Goal: Task Accomplishment & Management: Manage account settings

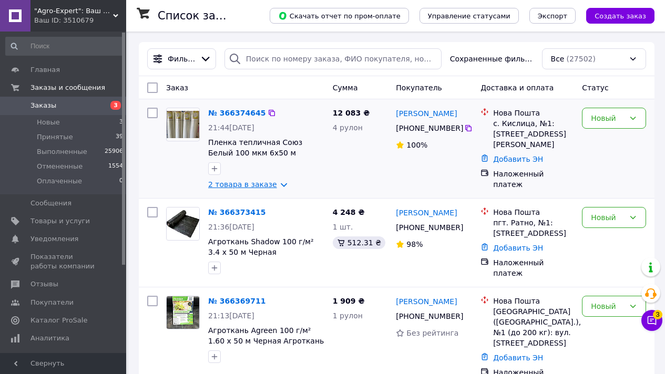
click at [258, 187] on link "2 товара в заказе" at bounding box center [242, 184] width 69 height 8
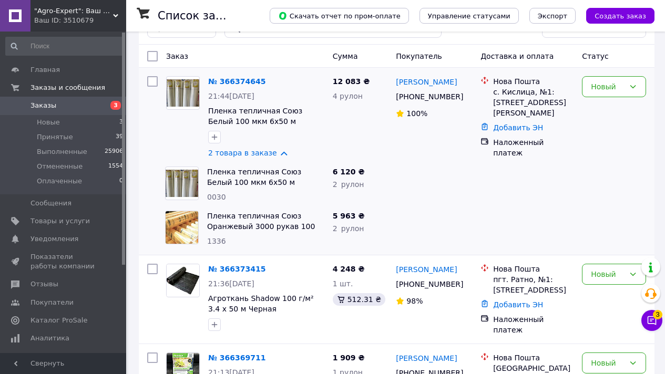
scroll to position [32, 0]
click at [651, 320] on icon at bounding box center [652, 321] width 9 height 9
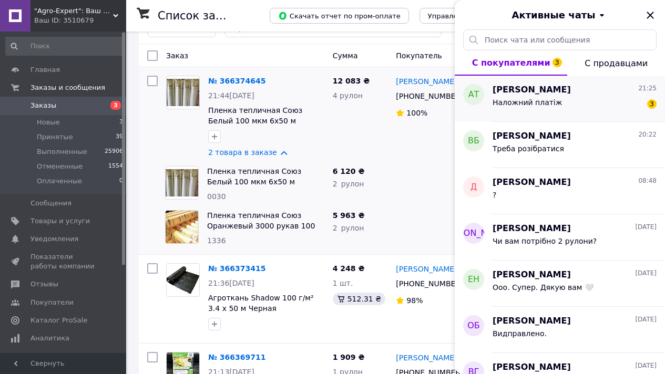
click at [574, 104] on div "Наложний платіж 3" at bounding box center [575, 104] width 164 height 17
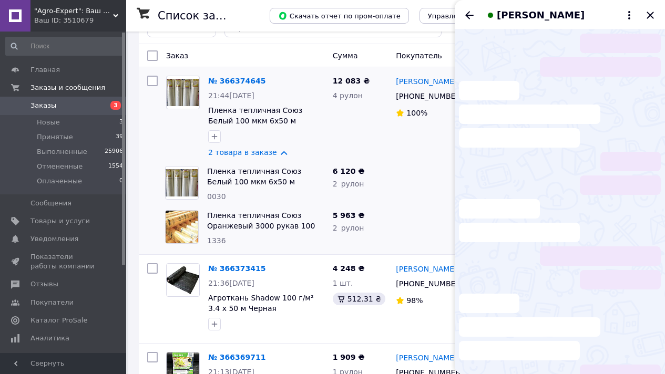
scroll to position [435, 0]
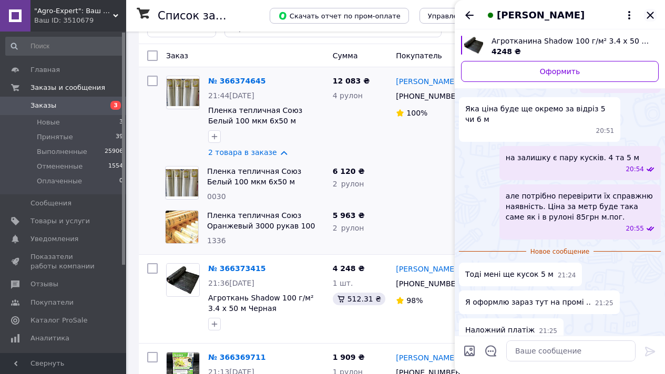
click at [648, 15] on icon "Закрыть" at bounding box center [650, 15] width 13 height 13
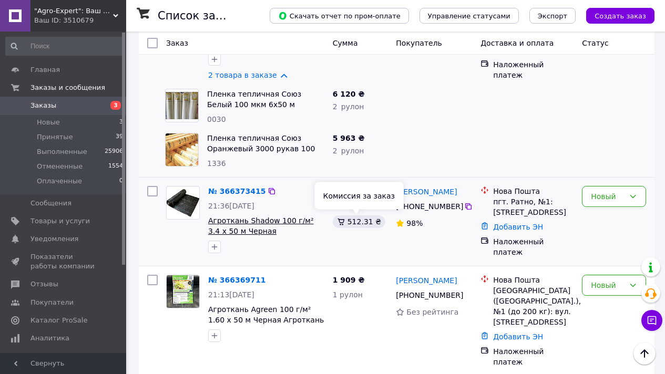
scroll to position [121, 0]
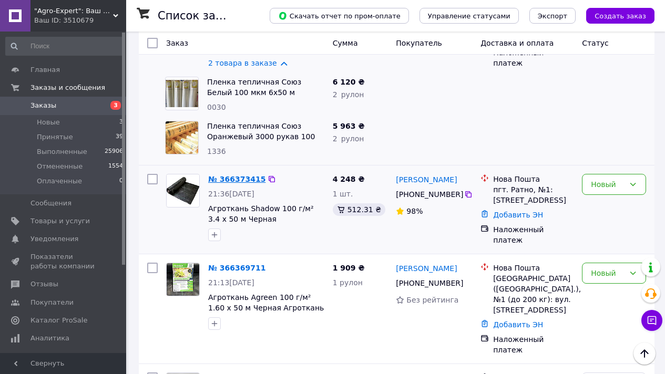
click at [245, 178] on link "№ 366373415" at bounding box center [236, 179] width 57 height 8
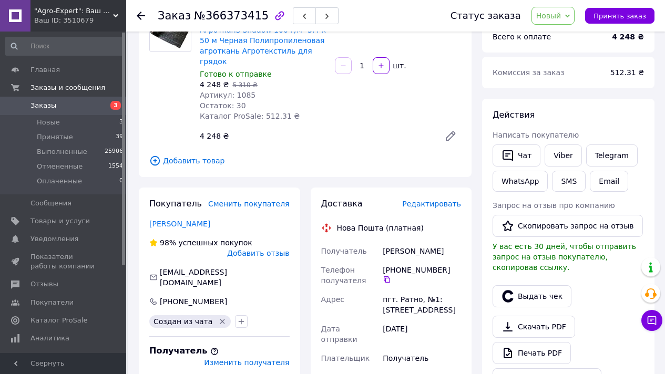
scroll to position [221, 0]
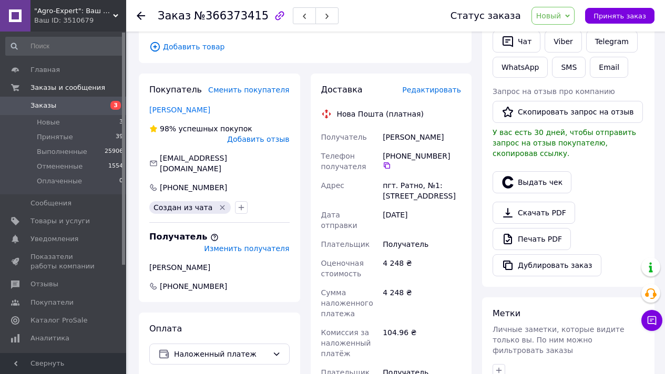
click at [141, 15] on use at bounding box center [141, 16] width 8 height 8
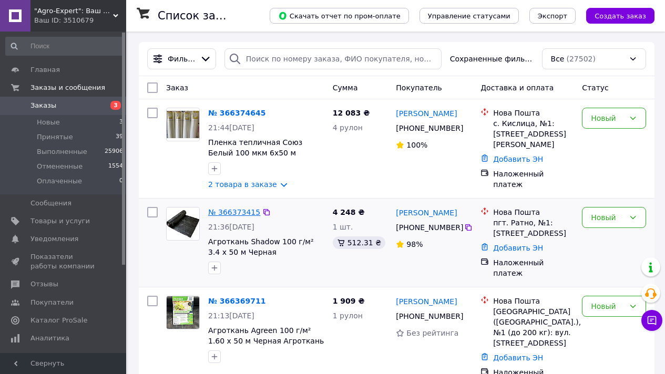
click at [231, 209] on link "№ 366373415" at bounding box center [234, 212] width 52 height 8
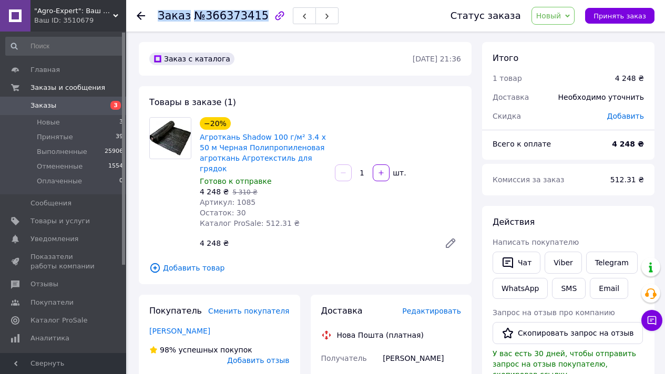
drag, startPoint x: 158, startPoint y: 17, endPoint x: 257, endPoint y: 19, distance: 99.4
click at [257, 19] on h1 "Заказ №366373415" at bounding box center [213, 15] width 111 height 13
copy h1 "Заказ №366373415"
click at [568, 265] on link "Viber" at bounding box center [563, 263] width 37 height 22
click at [140, 13] on use at bounding box center [141, 16] width 8 height 8
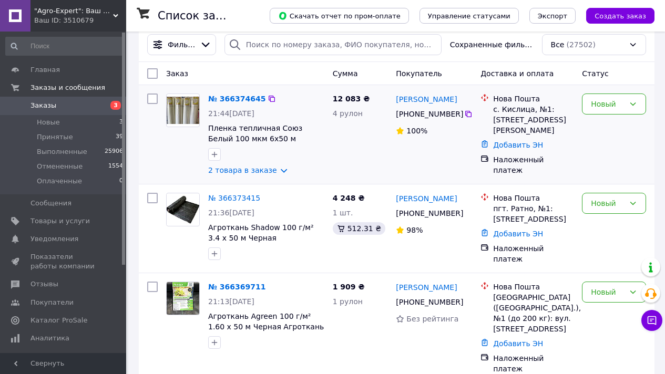
scroll to position [120, 0]
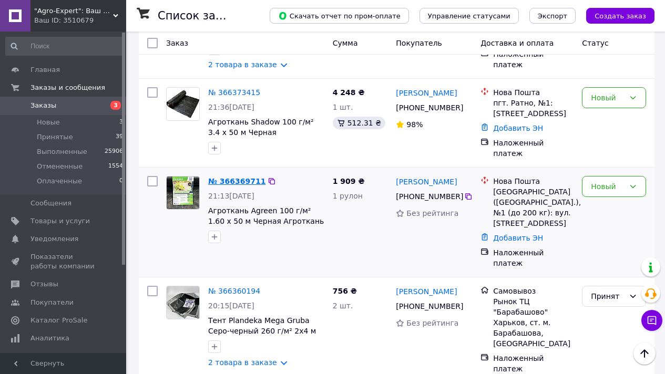
click at [236, 177] on link "№ 366369711" at bounding box center [236, 181] width 57 height 8
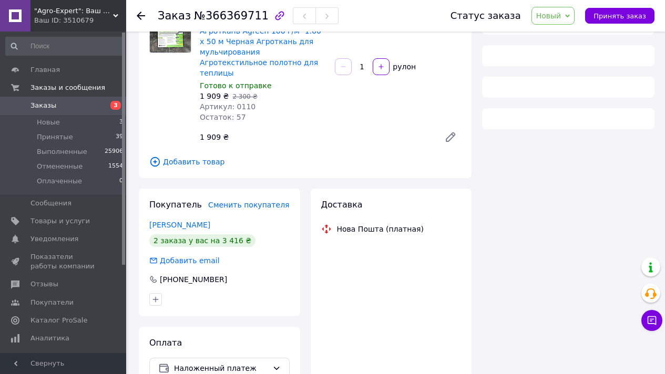
scroll to position [120, 0]
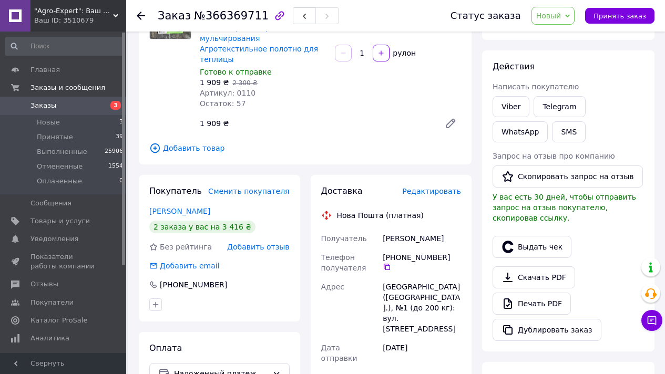
click at [239, 20] on span "№366369711" at bounding box center [231, 15] width 75 height 13
copy span "366369711"
click at [386, 263] on icon at bounding box center [387, 267] width 8 height 8
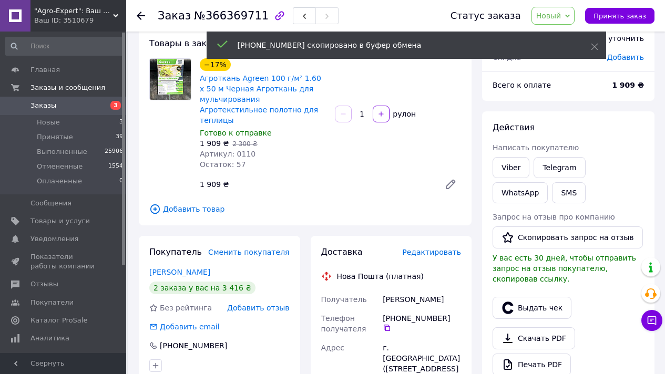
scroll to position [0, 0]
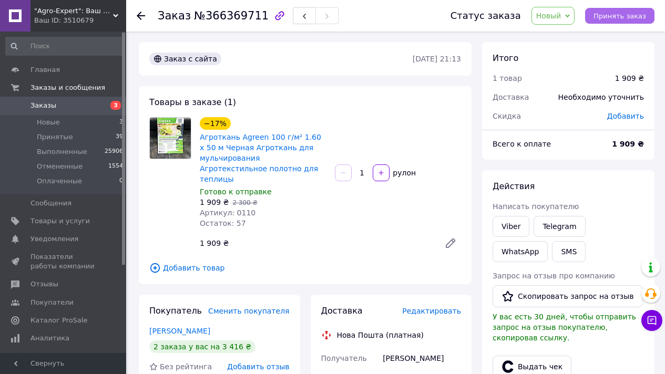
click at [628, 17] on span "Принять заказ" at bounding box center [620, 16] width 53 height 8
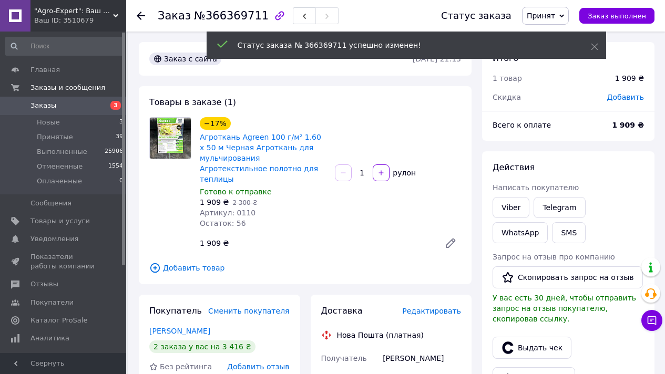
click at [239, 17] on span "№366369711" at bounding box center [231, 15] width 75 height 13
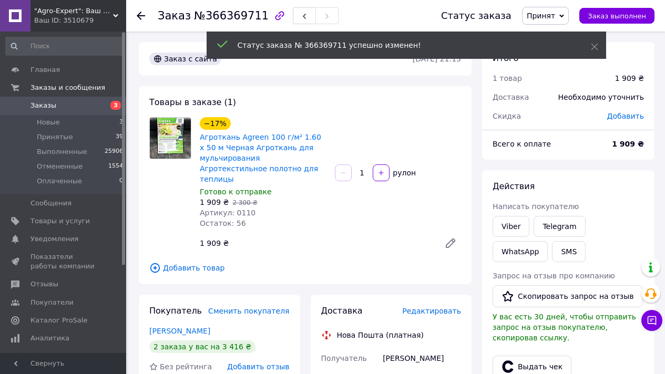
scroll to position [157, 0]
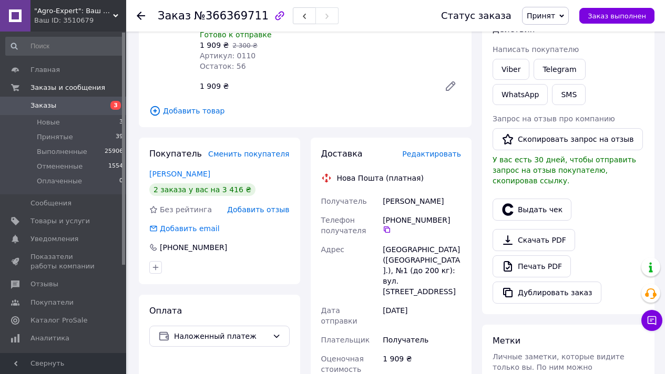
copy div "Савченко Оксана"
drag, startPoint x: 383, startPoint y: 190, endPoint x: 447, endPoint y: 191, distance: 64.2
click at [447, 192] on div "Савченко Оксана" at bounding box center [422, 201] width 83 height 19
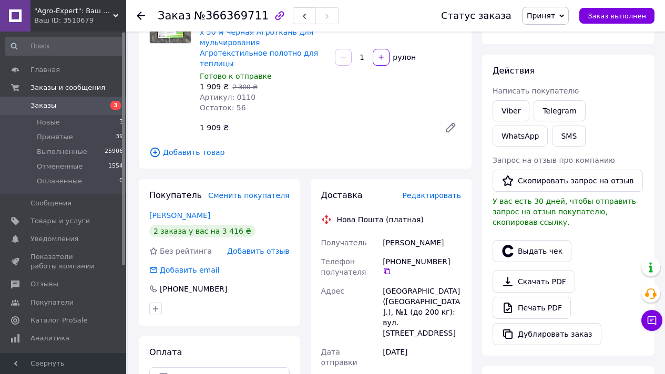
scroll to position [169, 0]
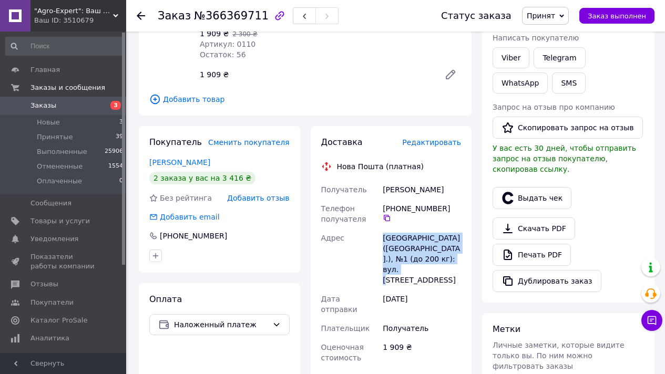
drag, startPoint x: 384, startPoint y: 228, endPoint x: 454, endPoint y: 246, distance: 72.0
click at [454, 246] on div "[GEOGRAPHIC_DATA] ([GEOGRAPHIC_DATA].), №1 (до 200 кг): вул. [STREET_ADDRESS]" at bounding box center [422, 259] width 83 height 61
copy div "[GEOGRAPHIC_DATA] ([GEOGRAPHIC_DATA].), №1 (до 200 кг): вул. [STREET_ADDRESS]"
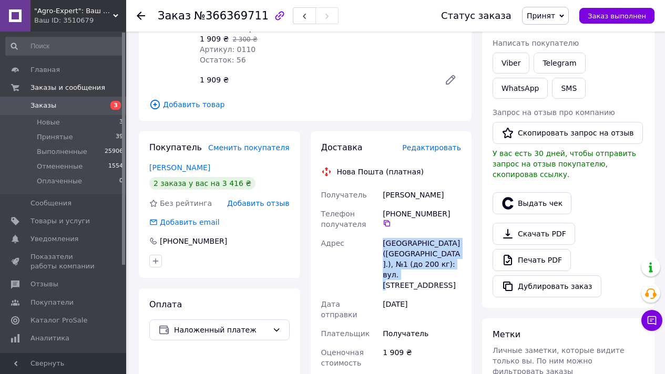
scroll to position [157, 0]
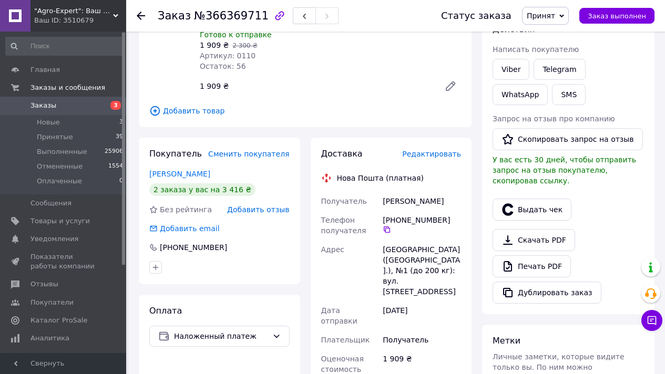
click at [145, 14] on icon at bounding box center [141, 16] width 8 height 8
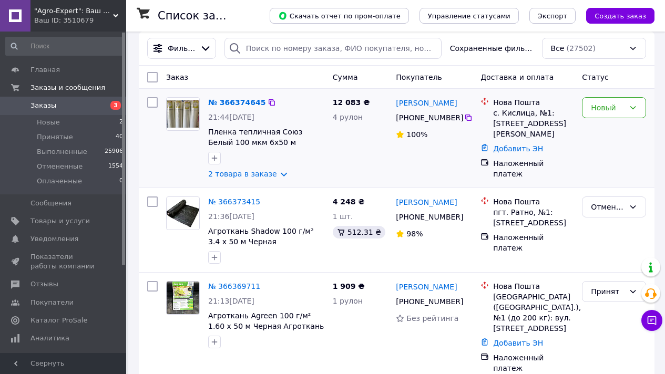
scroll to position [29, 0]
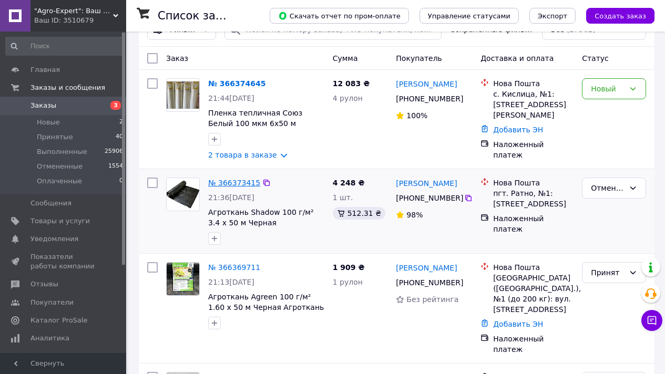
click at [236, 180] on link "№ 366373415" at bounding box center [234, 183] width 52 height 8
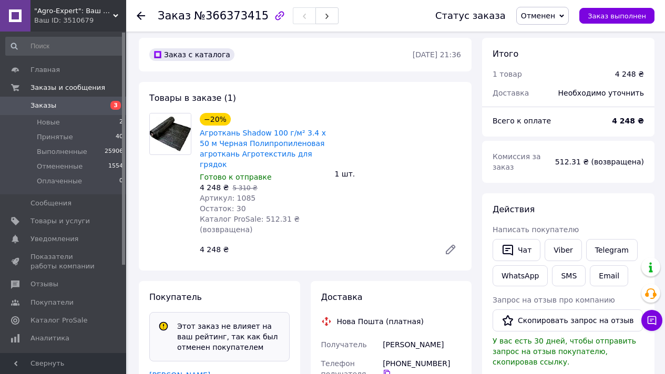
click at [229, 16] on span "№366373415" at bounding box center [231, 15] width 75 height 13
copy span "366373415"
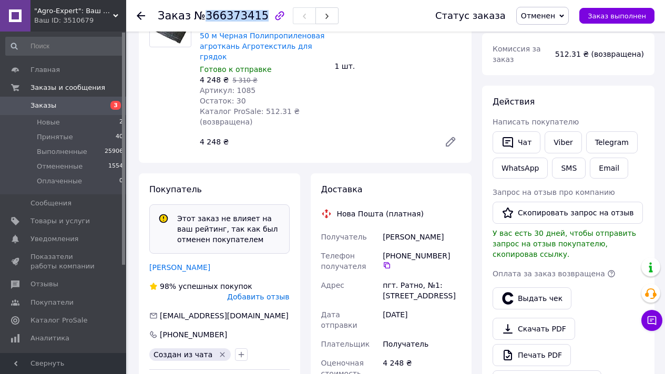
scroll to position [140, 0]
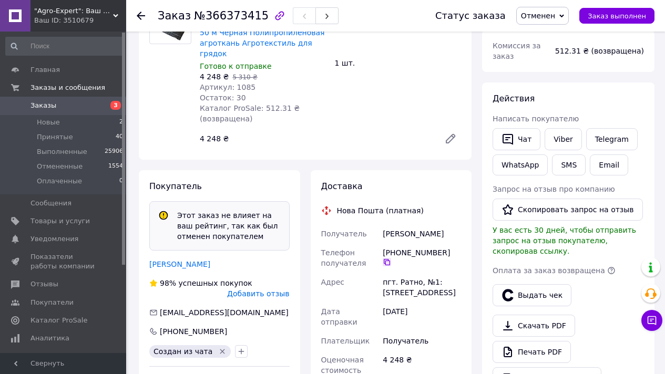
click at [391, 258] on icon at bounding box center [387, 262] width 8 height 8
drag, startPoint x: 393, startPoint y: 222, endPoint x: 442, endPoint y: 225, distance: 49.5
click at [442, 225] on div "Філіпчук Аліна" at bounding box center [422, 234] width 83 height 19
copy div "Філіпчук Аліна"
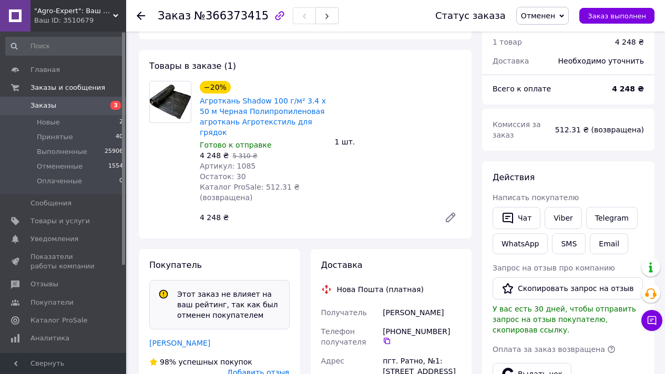
scroll to position [142, 0]
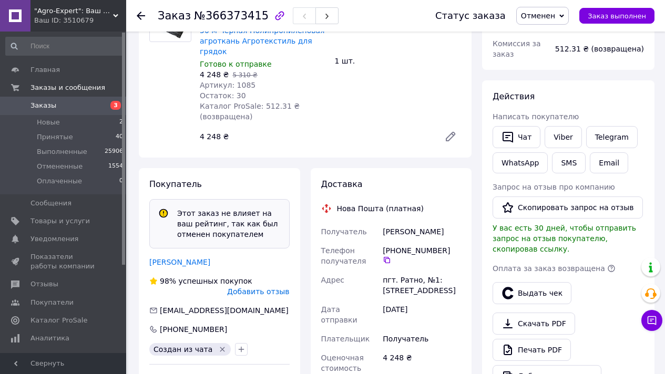
drag, startPoint x: 383, startPoint y: 269, endPoint x: 446, endPoint y: 279, distance: 64.4
click at [446, 279] on div "пгт. Ратно, №1: ул. [STREET_ADDRESS]" at bounding box center [422, 285] width 83 height 29
copy div "пгт. Ратно, №1: ул. [STREET_ADDRESS]"
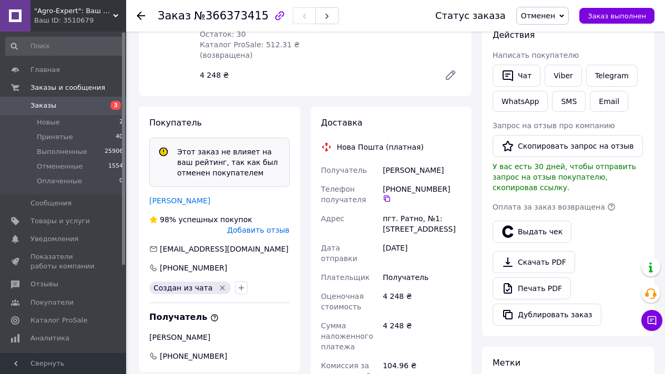
scroll to position [205, 0]
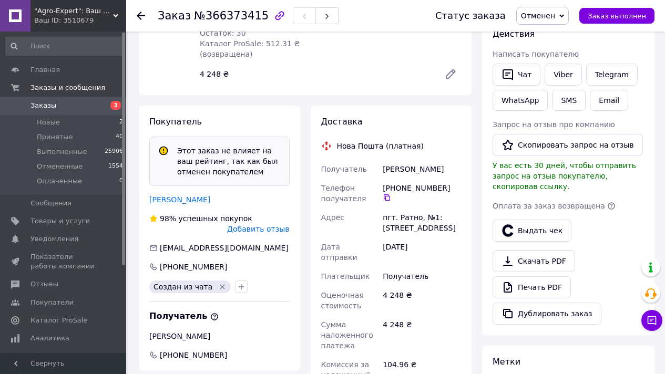
copy div "пгт. Ратно, №1: ул. [STREET_ADDRESS]"
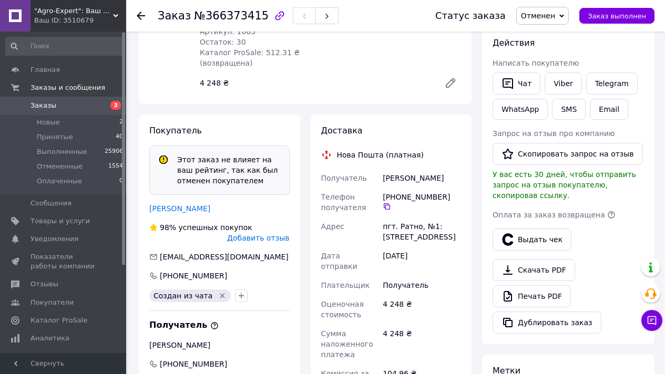
scroll to position [0, 0]
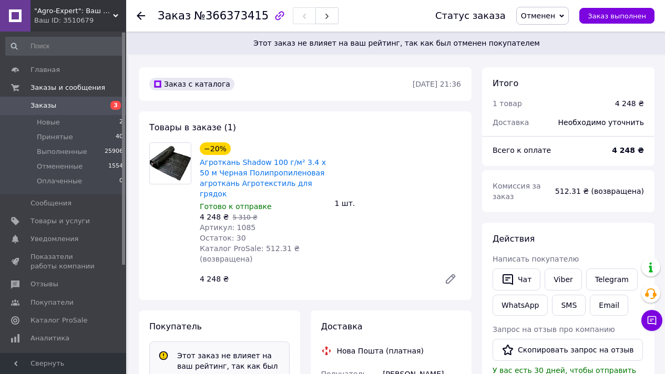
click at [140, 12] on icon at bounding box center [141, 16] width 8 height 8
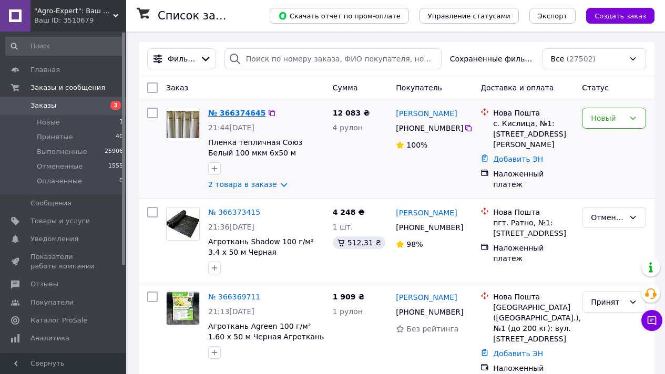
click at [247, 112] on link "№ 366374645" at bounding box center [236, 113] width 57 height 8
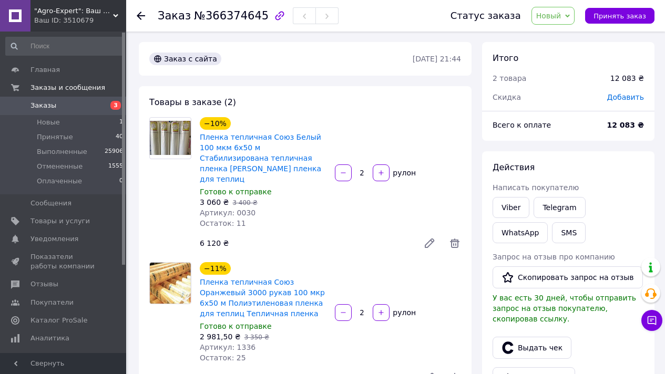
click at [232, 14] on span "№366374645" at bounding box center [231, 15] width 75 height 13
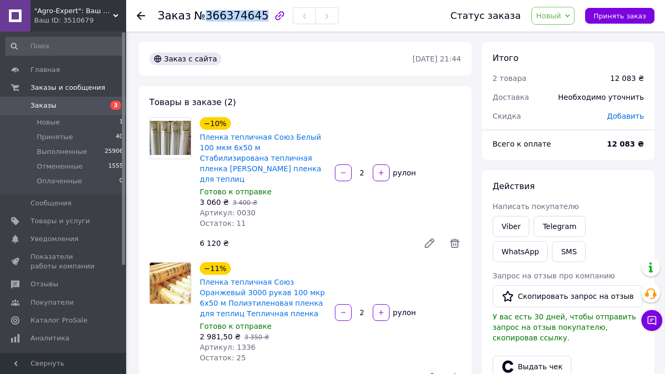
click at [232, 14] on span "№366374645" at bounding box center [231, 15] width 75 height 13
copy span "366374645"
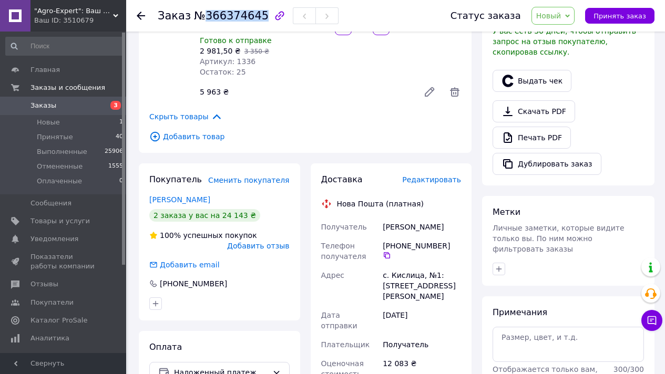
scroll to position [342, 0]
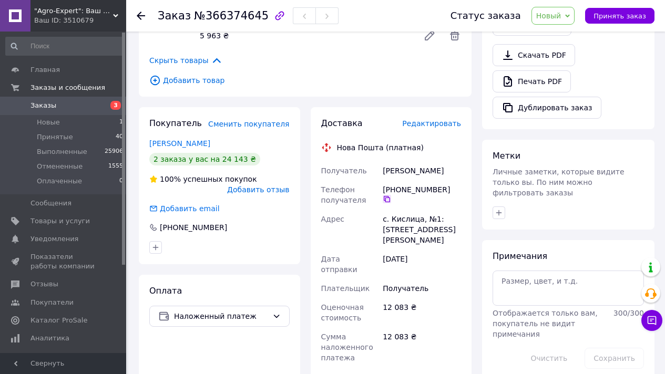
click at [391, 195] on icon at bounding box center [387, 199] width 8 height 8
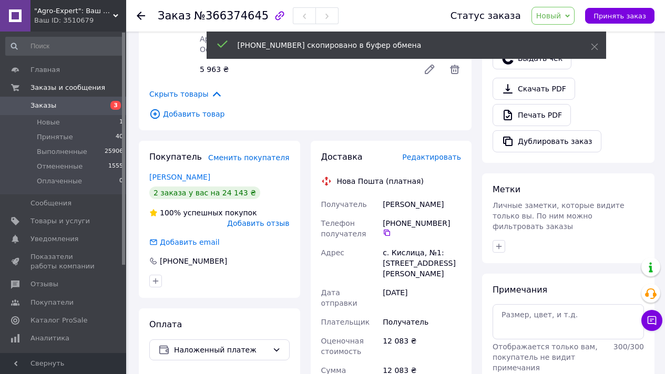
scroll to position [189, 0]
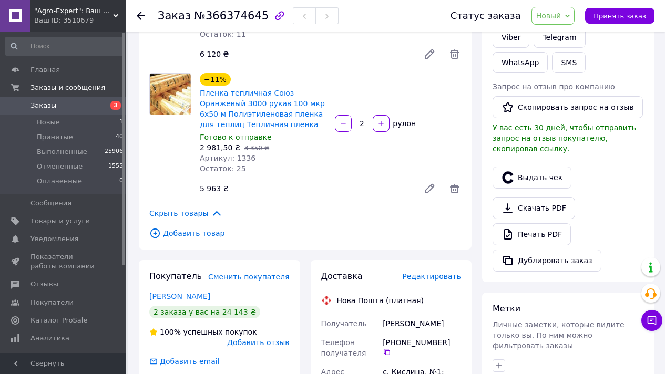
copy div "Слободенюк Сергей"
drag, startPoint x: 383, startPoint y: 312, endPoint x: 452, endPoint y: 319, distance: 69.2
click at [452, 319] on div "Слободенюк Сергей" at bounding box center [422, 323] width 83 height 19
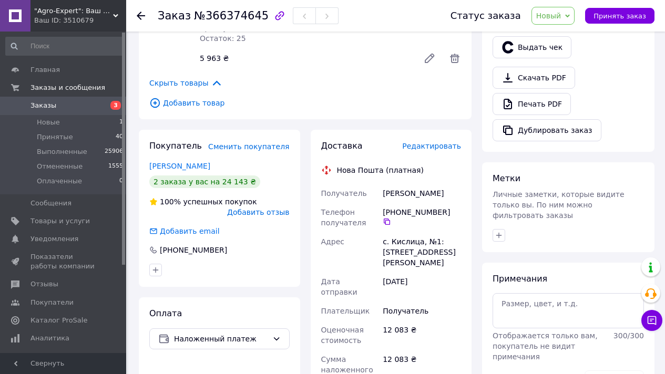
scroll to position [323, 0]
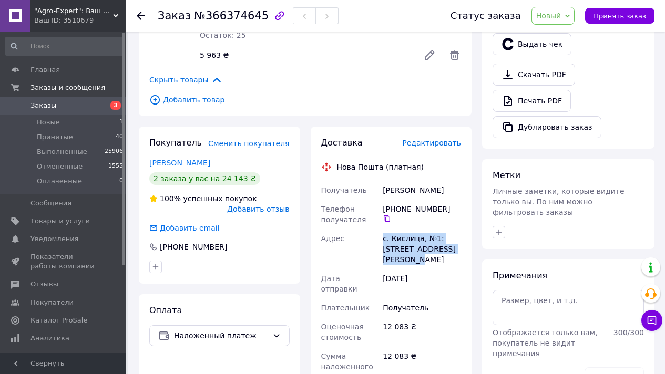
drag, startPoint x: 383, startPoint y: 227, endPoint x: 417, endPoint y: 246, distance: 39.1
click at [417, 246] on div "с. [PERSON_NAME], №1: ул. [PERSON_NAME][STREET_ADDRESS]" at bounding box center [422, 249] width 83 height 40
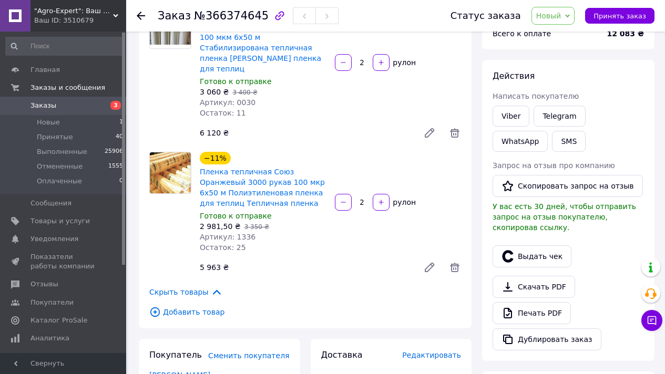
scroll to position [264, 0]
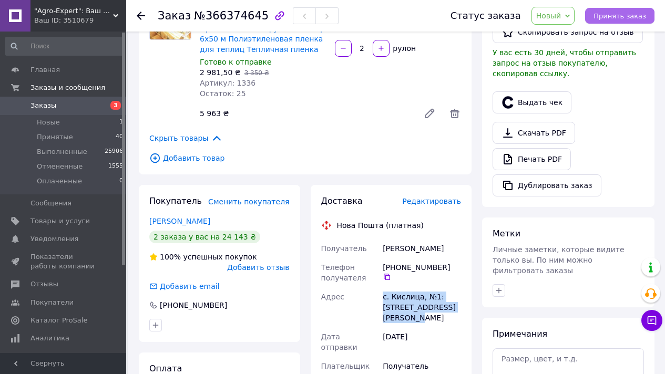
click at [640, 18] on span "Принять заказ" at bounding box center [620, 16] width 53 height 8
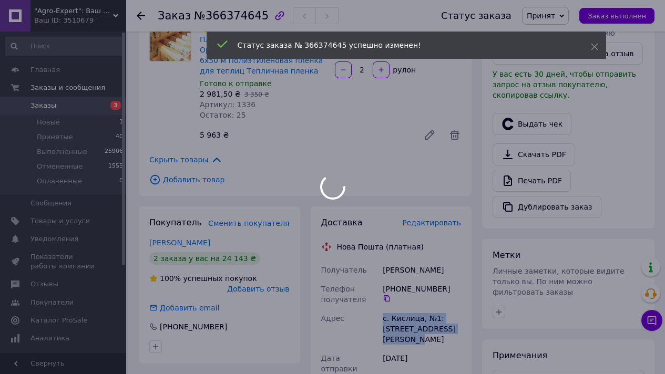
scroll to position [129, 0]
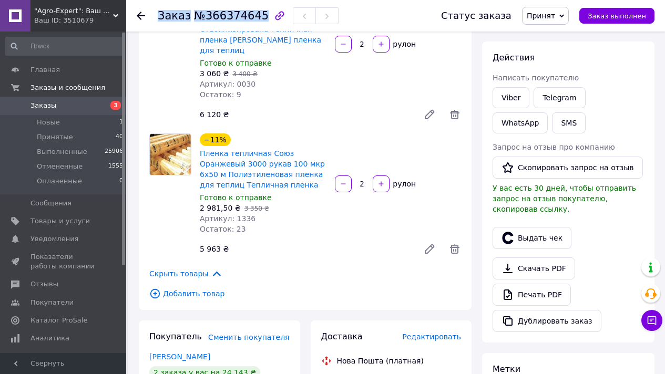
drag, startPoint x: 160, startPoint y: 17, endPoint x: 321, endPoint y: 52, distance: 165.0
click at [260, 21] on h1 "Заказ №366374645" at bounding box center [213, 15] width 111 height 13
click at [517, 96] on link "Viber" at bounding box center [511, 97] width 37 height 21
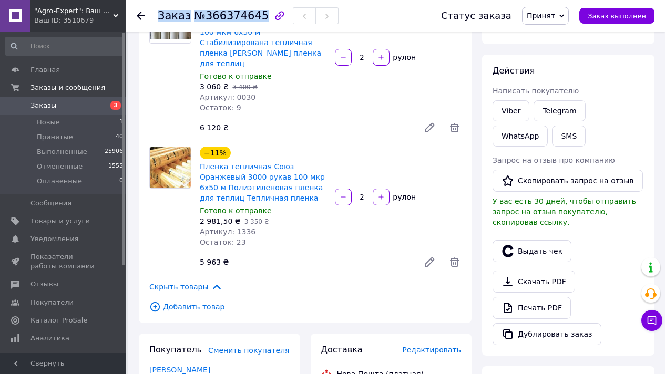
scroll to position [0, 0]
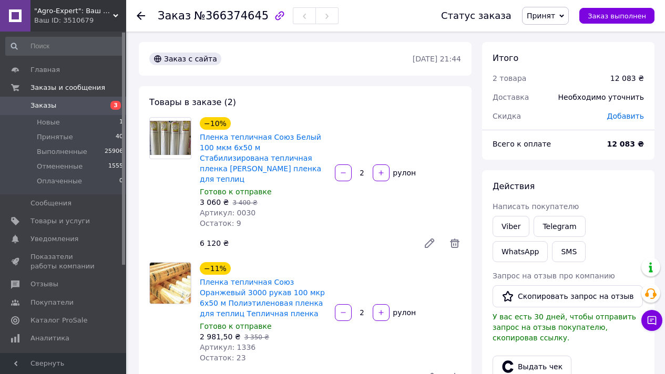
click at [140, 12] on icon at bounding box center [141, 16] width 8 height 8
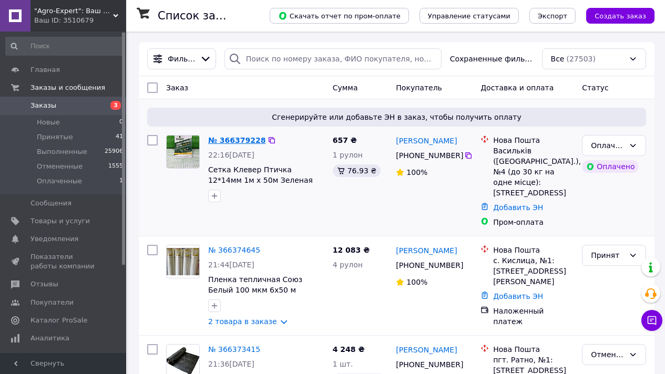
click at [239, 139] on link "№ 366379228" at bounding box center [236, 140] width 57 height 8
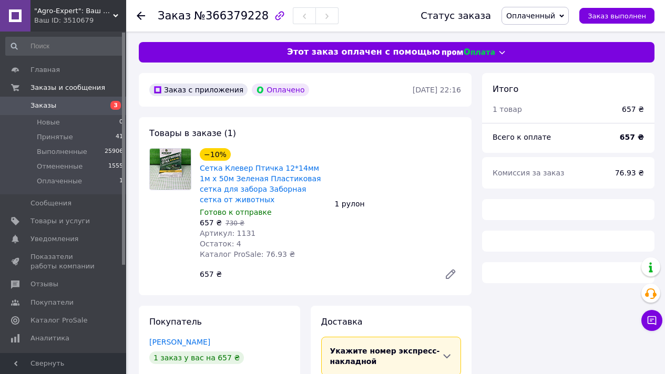
click at [246, 21] on span "№366379228" at bounding box center [231, 15] width 75 height 13
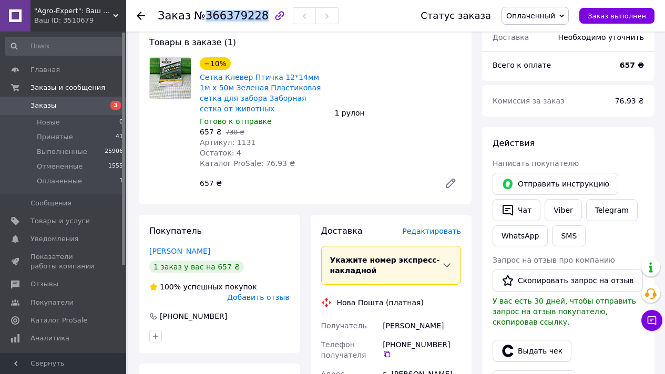
scroll to position [148, 0]
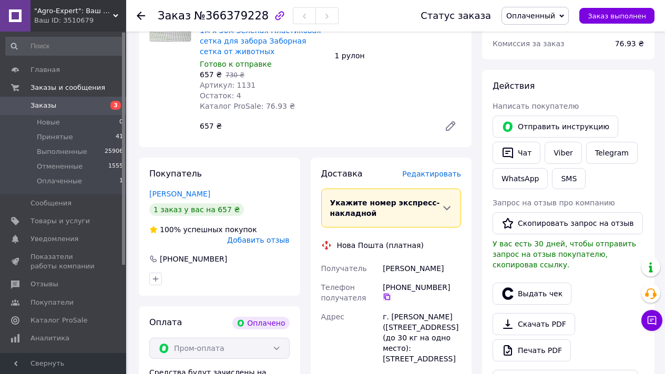
click at [391, 293] on icon at bounding box center [387, 297] width 8 height 8
drag, startPoint x: 383, startPoint y: 268, endPoint x: 444, endPoint y: 271, distance: 60.5
click at [444, 271] on div "Довгаль Ольга" at bounding box center [422, 268] width 83 height 19
click at [537, 14] on span "Оплаченный" at bounding box center [530, 16] width 49 height 8
click at [542, 38] on li "Принят" at bounding box center [535, 37] width 66 height 16
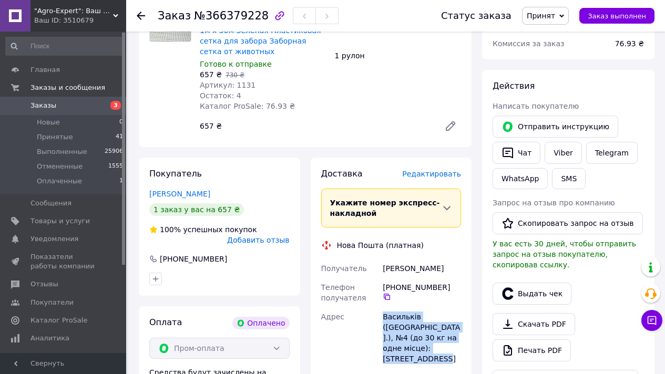
drag, startPoint x: 383, startPoint y: 315, endPoint x: 471, endPoint y: 324, distance: 88.3
click at [463, 348] on div "Доставка Редактировать Укажите номер экспресс-накладной Обязательно введите ном…" at bounding box center [391, 358] width 161 height 401
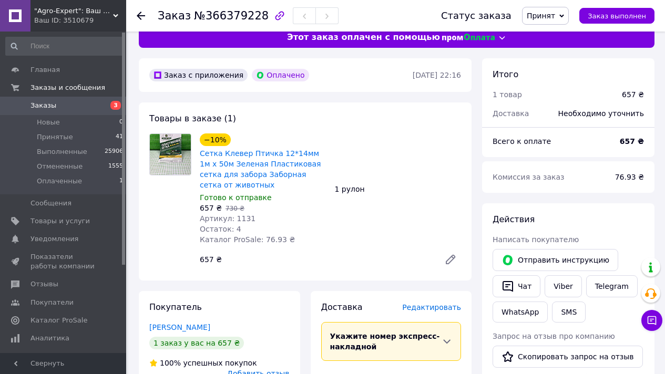
scroll to position [0, 0]
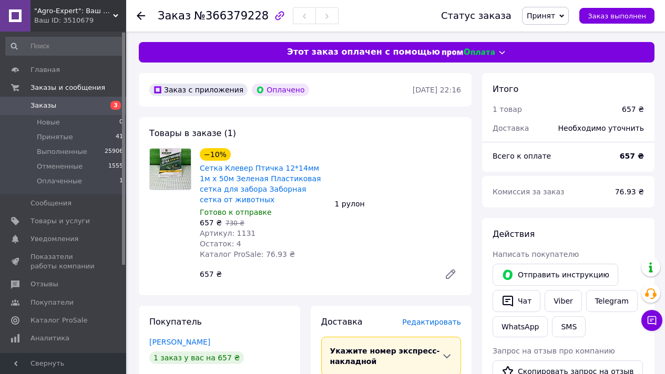
click at [139, 16] on use at bounding box center [141, 16] width 8 height 8
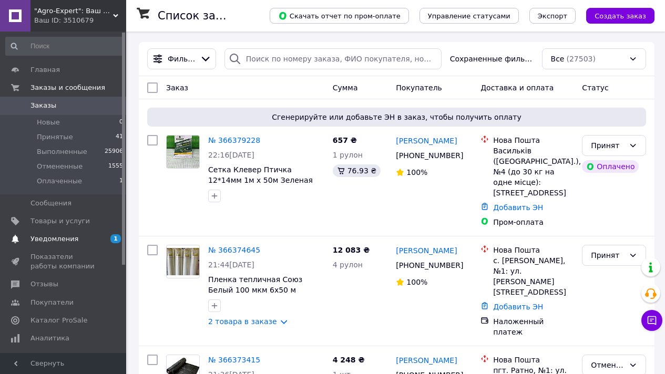
click at [93, 237] on span "Уведомления" at bounding box center [63, 238] width 67 height 9
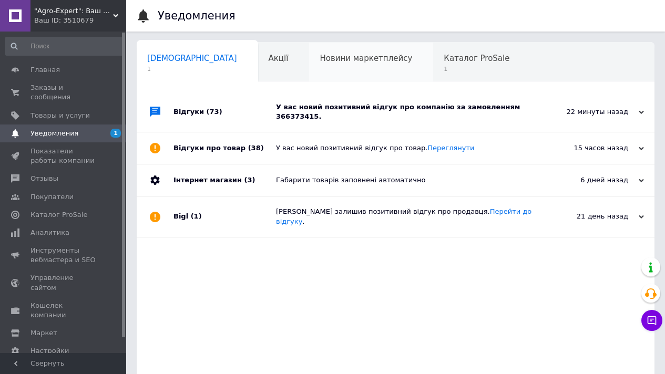
scroll to position [0, 5]
click at [325, 103] on div "У вас новий позитивний відгук про компанію за замовленням 366373415." at bounding box center [407, 112] width 263 height 19
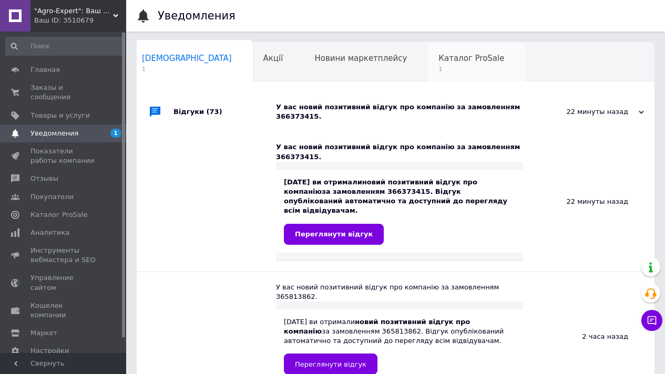
click at [428, 64] on div "Каталог ProSale 1" at bounding box center [476, 63] width 97 height 40
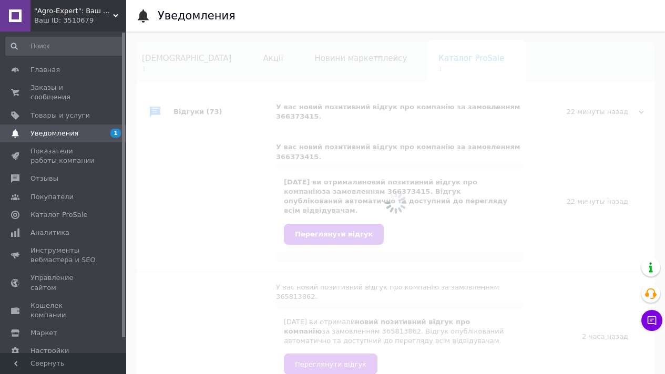
scroll to position [0, 16]
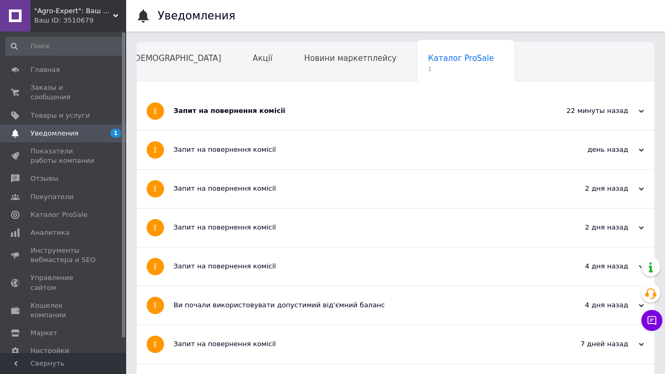
click at [369, 113] on div "Запит на повернення комісії" at bounding box center [356, 110] width 365 height 9
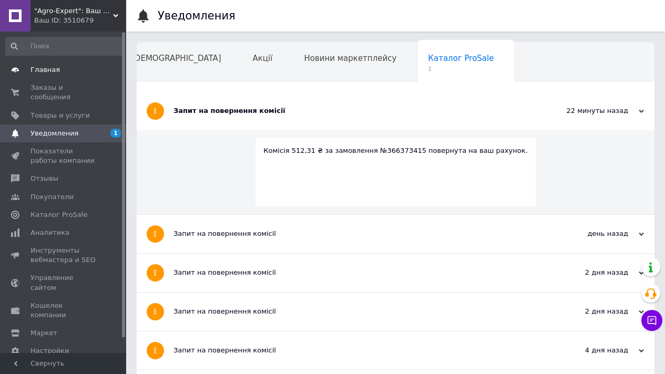
click at [37, 61] on link "Главная" at bounding box center [64, 70] width 129 height 18
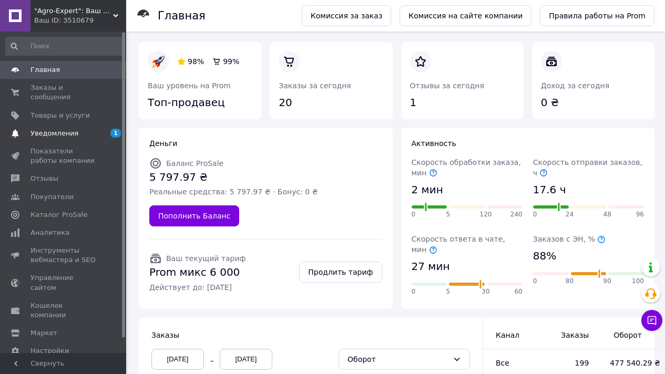
click at [81, 134] on span "Уведомления" at bounding box center [63, 133] width 67 height 9
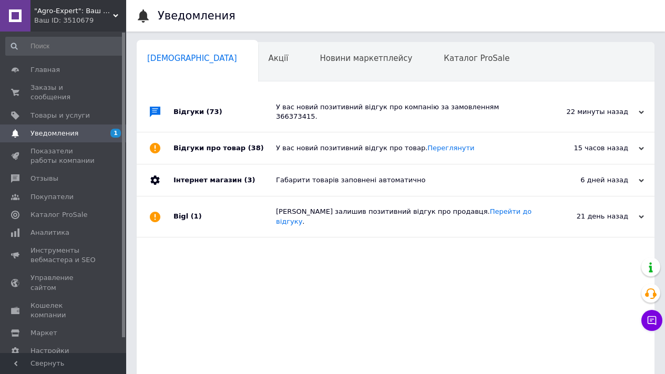
scroll to position [0, 5]
click at [366, 110] on div "У вас новий позитивний відгук про компанію за замовленням 366373415." at bounding box center [407, 112] width 263 height 19
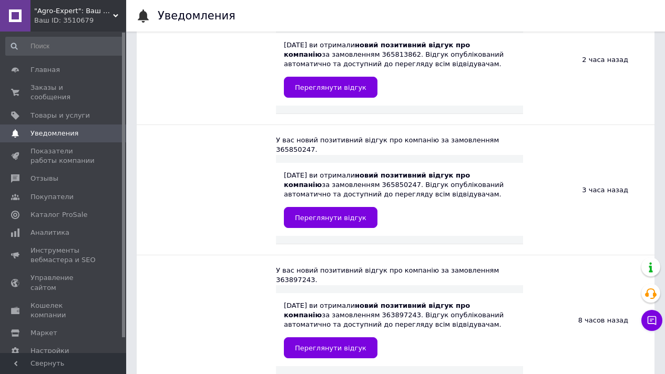
scroll to position [0, 0]
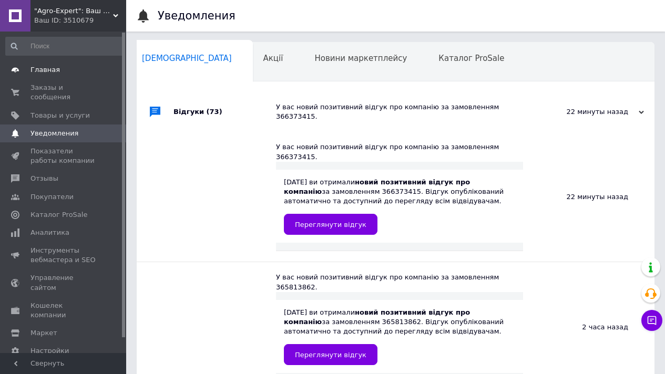
click at [53, 73] on span "Главная" at bounding box center [44, 69] width 29 height 9
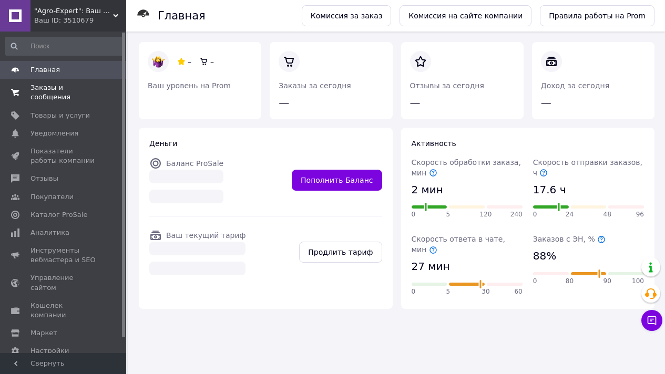
click at [44, 94] on span "Заказы и сообщения" at bounding box center [63, 92] width 67 height 19
